Goal: Transaction & Acquisition: Purchase product/service

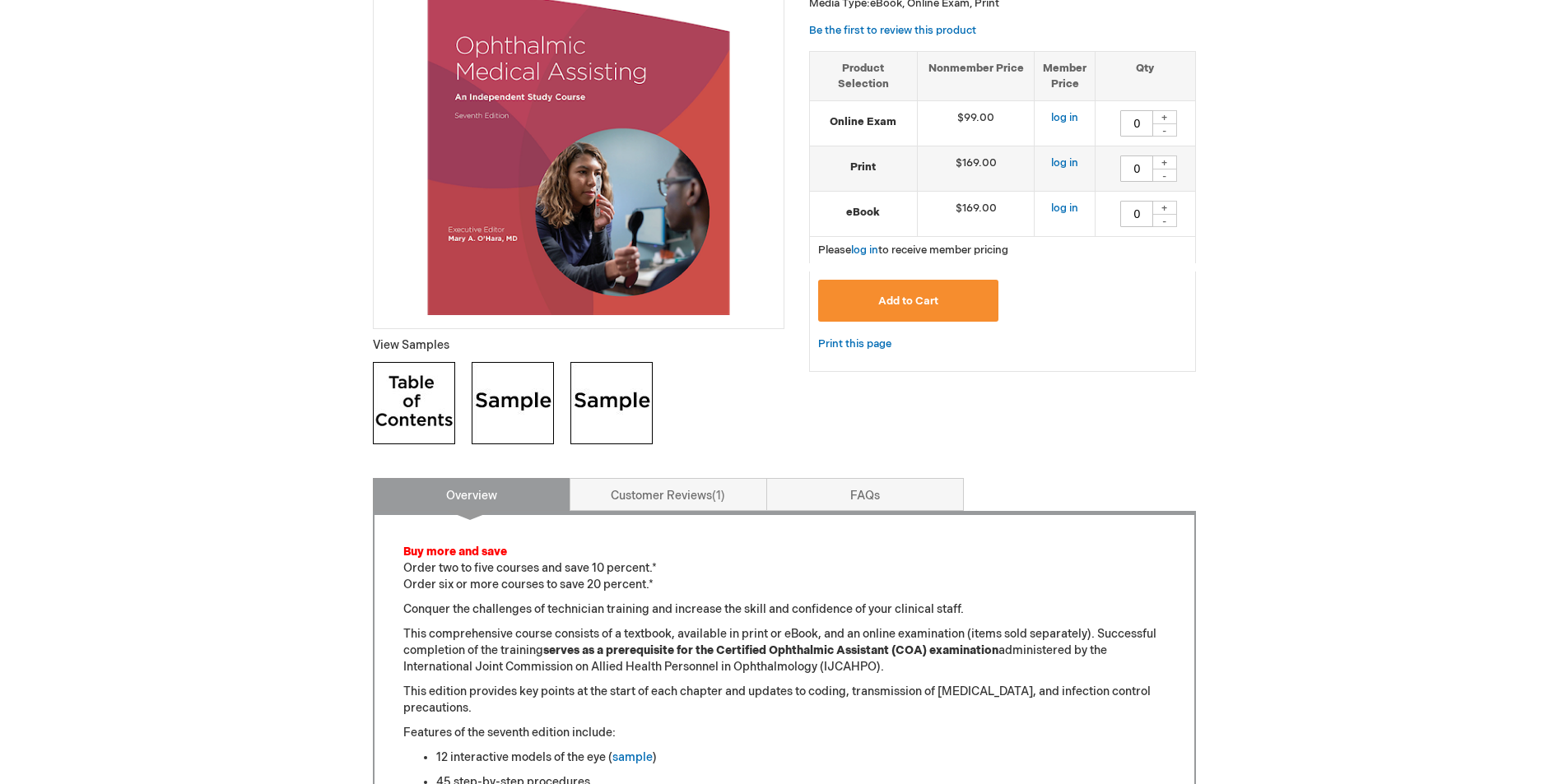
scroll to position [329, 0]
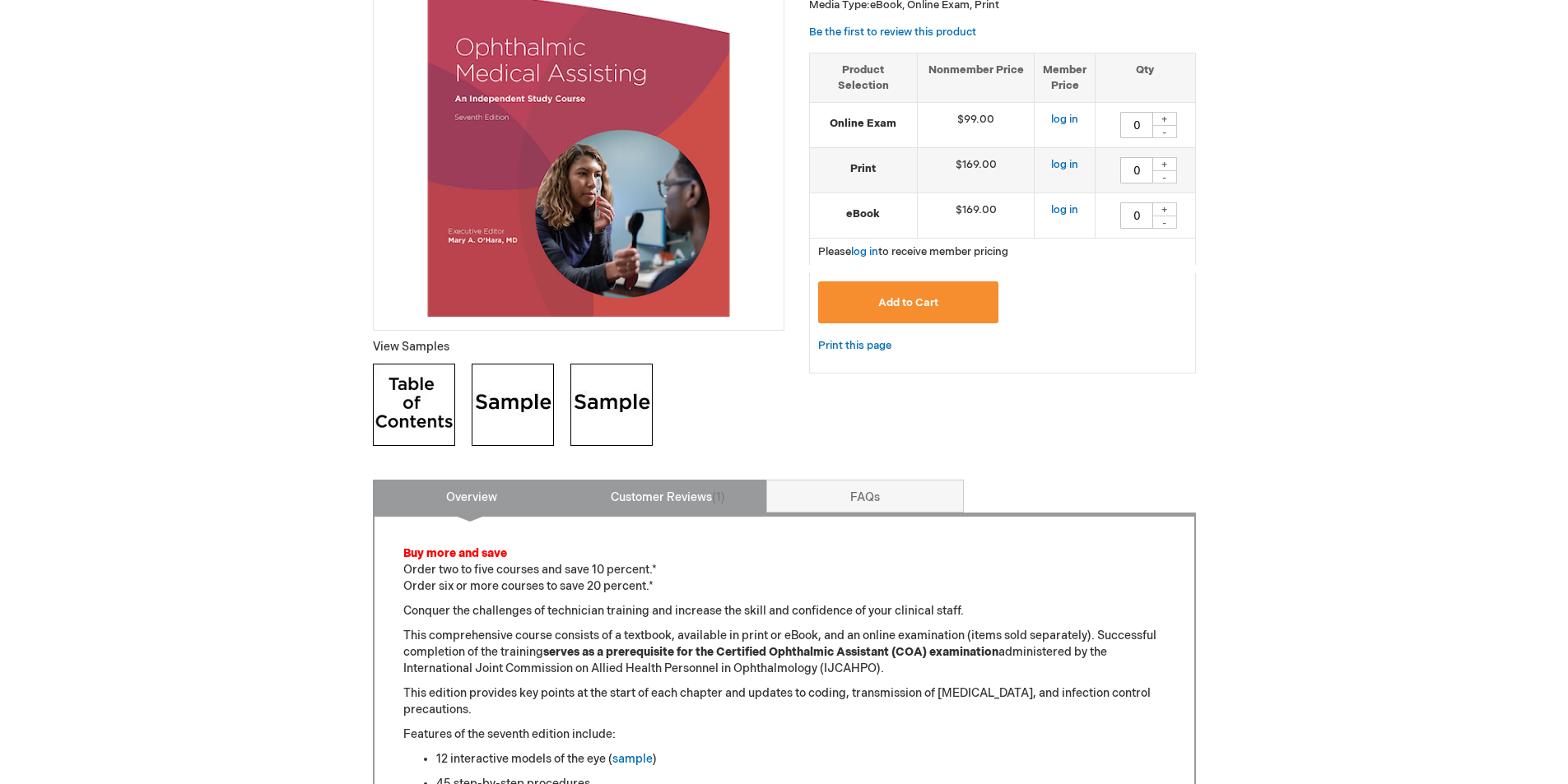
click at [641, 496] on link "Customer Reviews 1" at bounding box center [667, 496] width 197 height 33
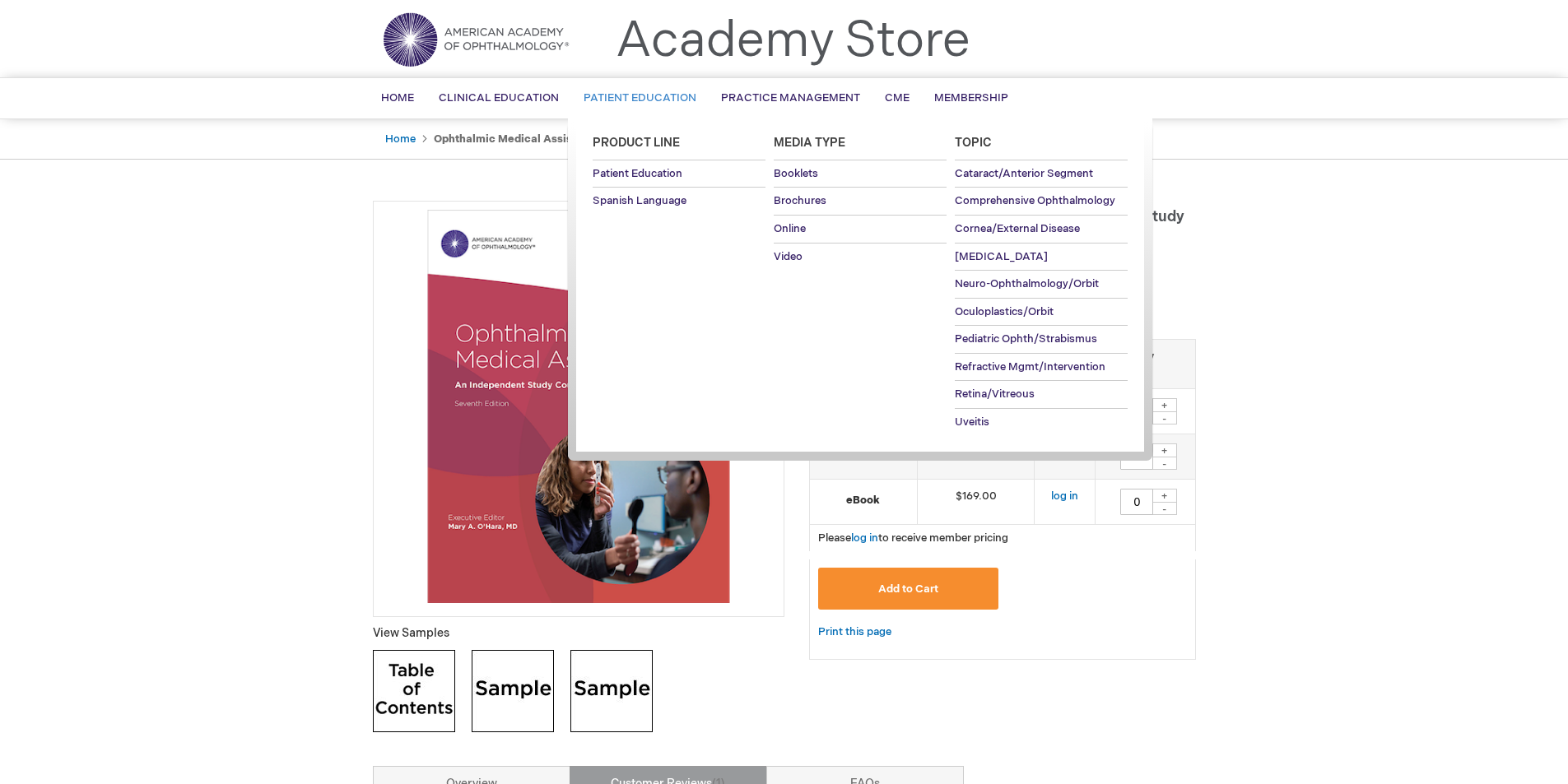
scroll to position [83, 0]
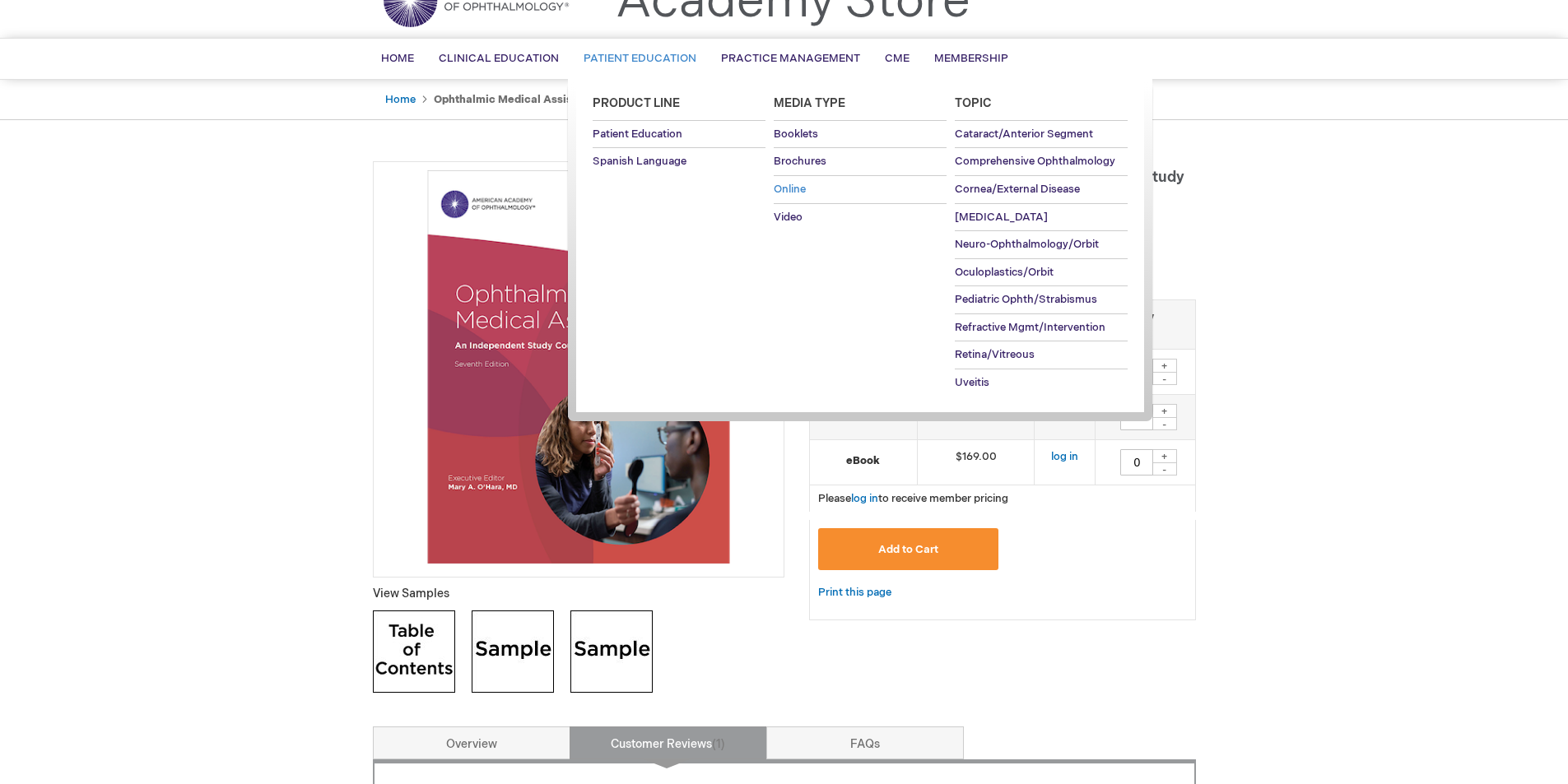
click at [795, 188] on span "Online" at bounding box center [789, 188] width 32 height 13
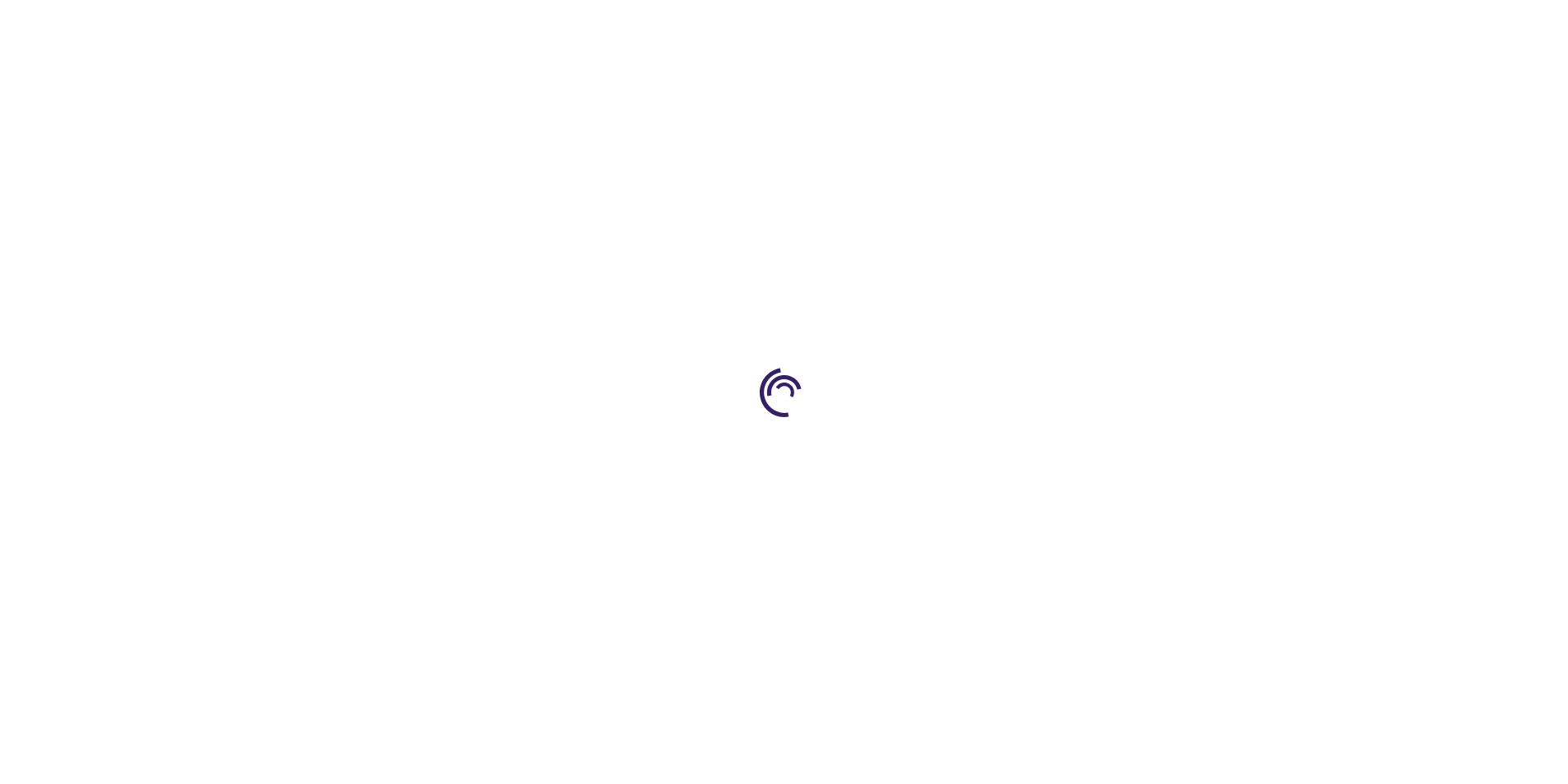
type input "0"
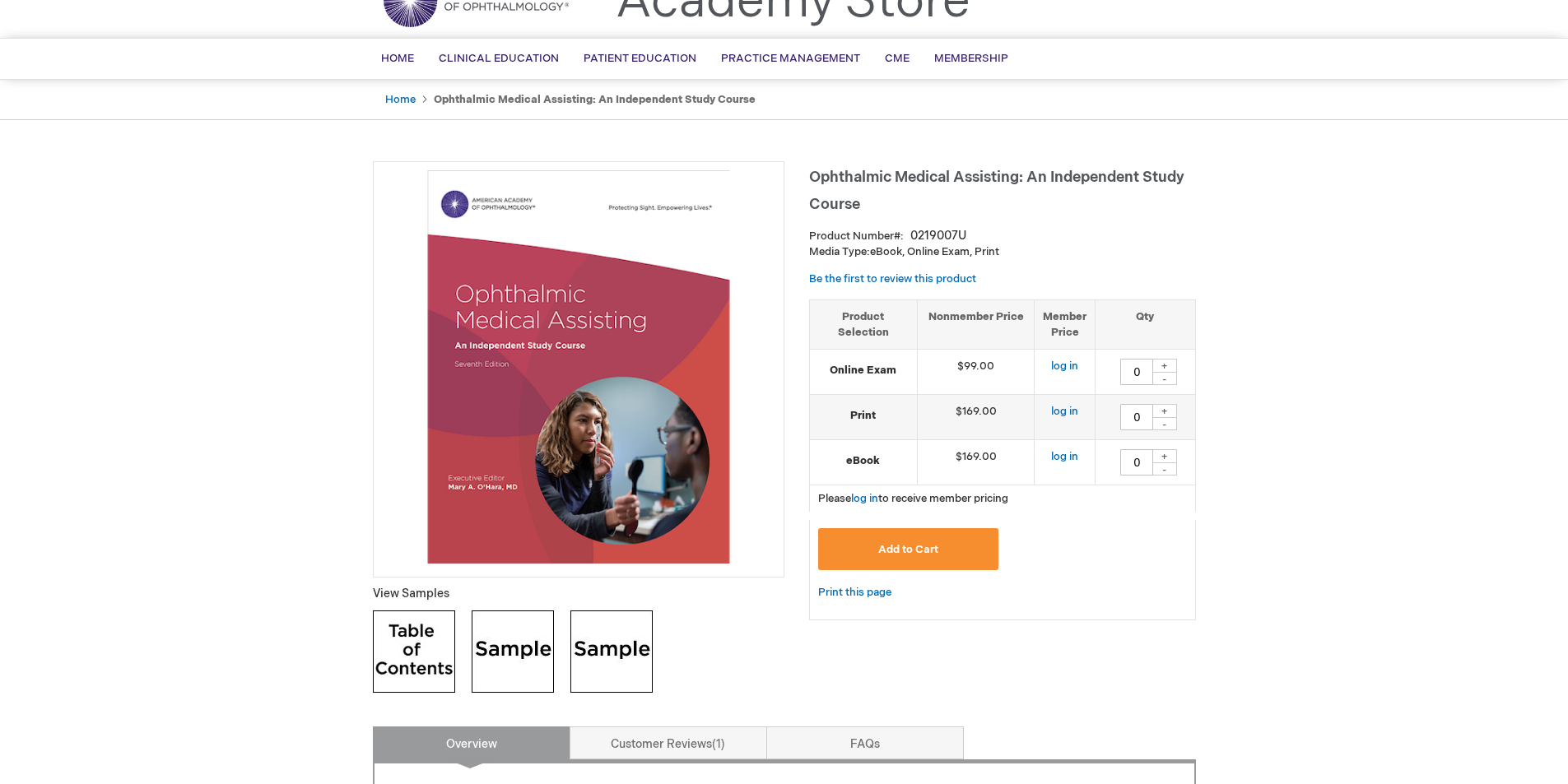
click at [432, 667] on img at bounding box center [414, 651] width 83 height 83
click at [492, 661] on img at bounding box center [513, 651] width 83 height 83
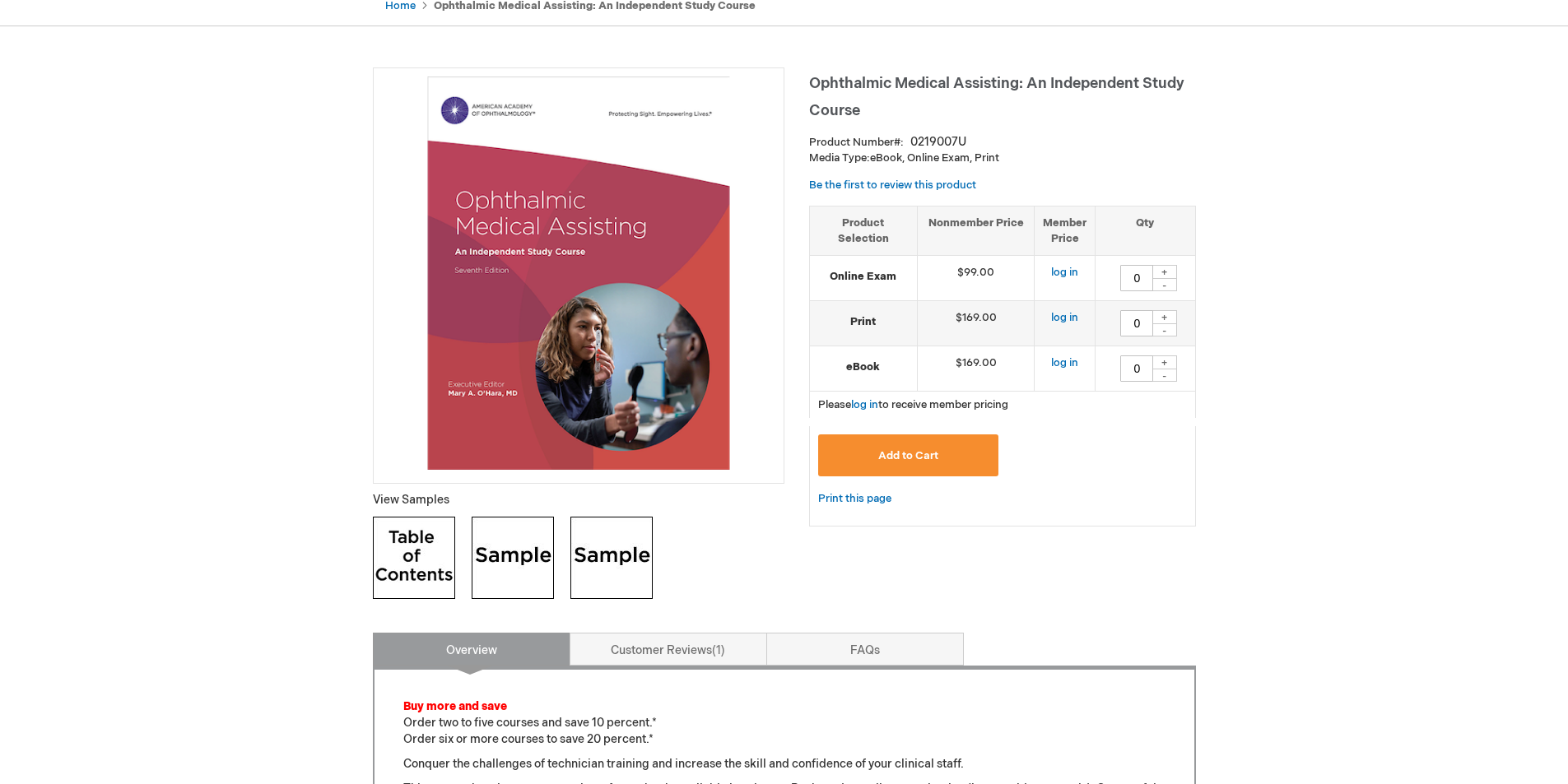
scroll to position [123, 0]
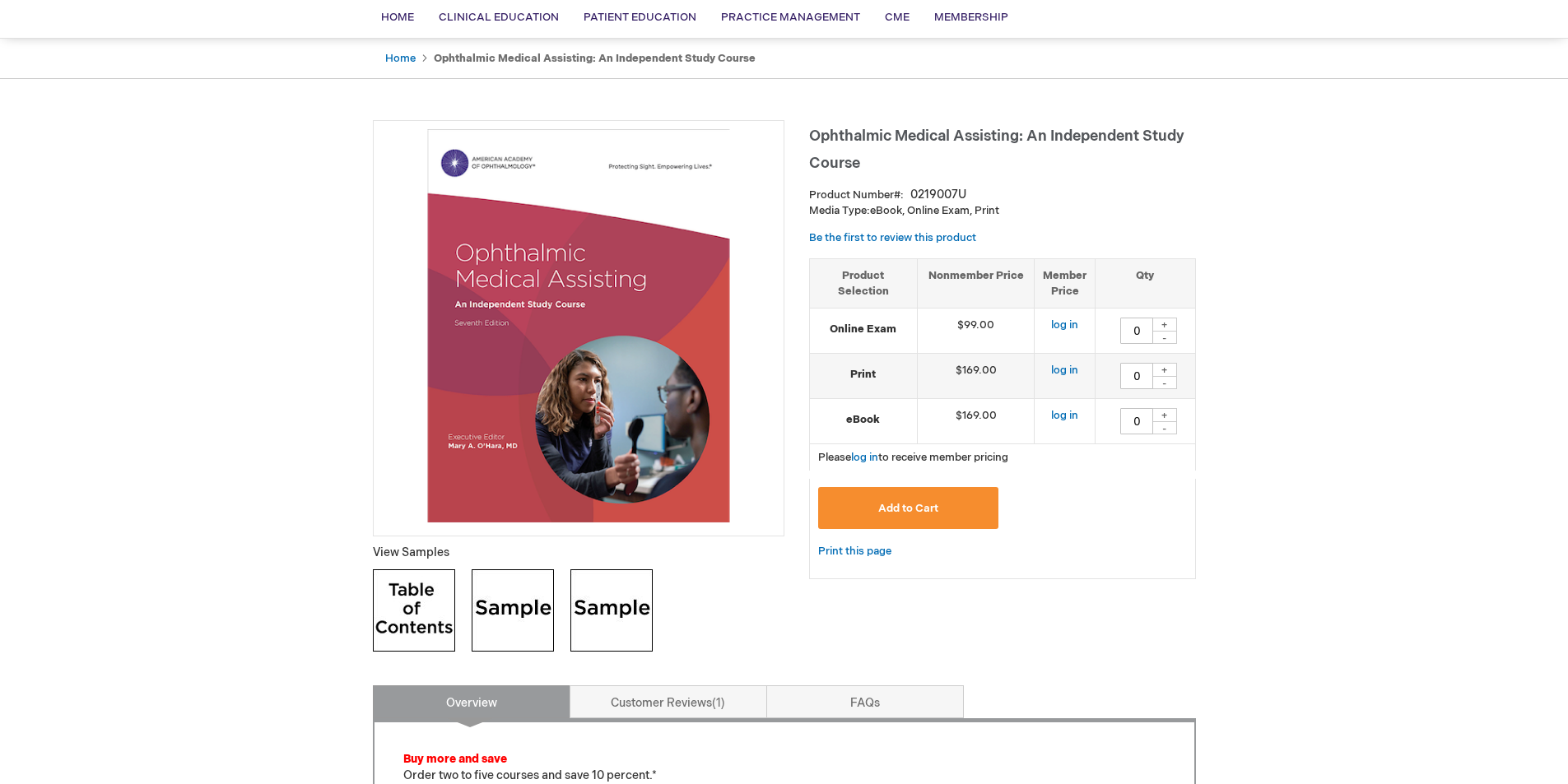
click at [623, 620] on img at bounding box center [611, 610] width 83 height 83
